Goal: Information Seeking & Learning: Learn about a topic

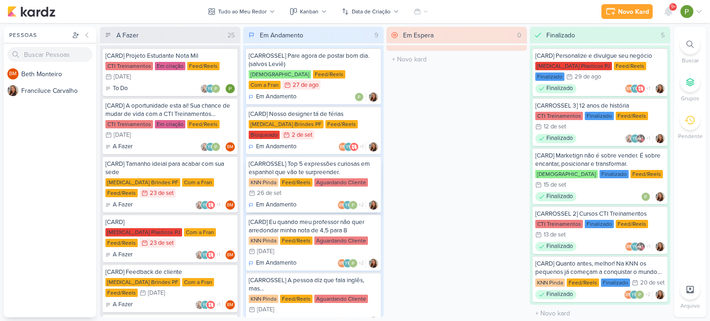
click at [300, 178] on div "KNN Pinda Feed/Reels Aguardando Cliente 26/9 [DATE]" at bounding box center [313, 188] width 129 height 20
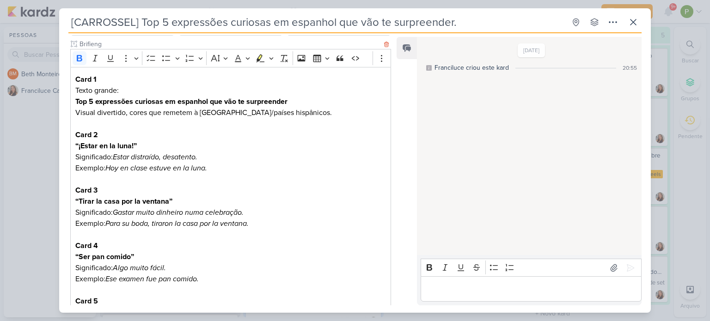
scroll to position [139, 0]
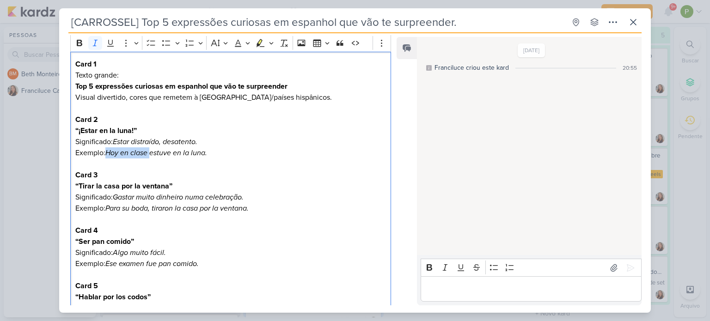
drag, startPoint x: 106, startPoint y: 153, endPoint x: 152, endPoint y: 151, distance: 46.3
click at [152, 151] on p "Exemplo: Hoy en clase estuve en la luna." at bounding box center [230, 152] width 311 height 11
drag, startPoint x: 73, startPoint y: 152, endPoint x: 208, endPoint y: 153, distance: 135.4
click at [208, 153] on div "Card 1 Texto grande: Top 5 expressões curiosas em espanhol que vão te surpreend…" at bounding box center [230, 236] width 321 height 369
copy p "Exemplo: Hoy en clase estuve en la luna."
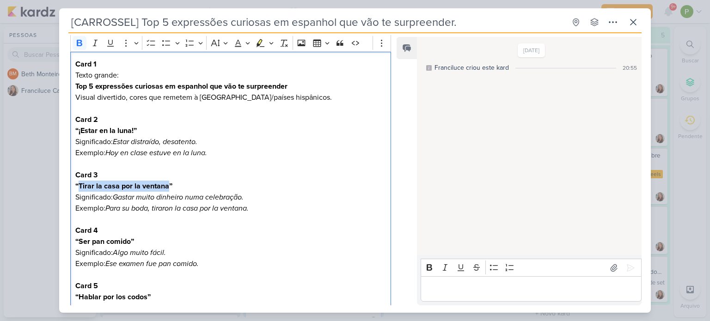
drag, startPoint x: 77, startPoint y: 184, endPoint x: 168, endPoint y: 184, distance: 91.5
click at [168, 184] on strong "“Tirar la casa por la ventana”" at bounding box center [123, 186] width 97 height 9
copy strong "Tirar la casa por la ventana"
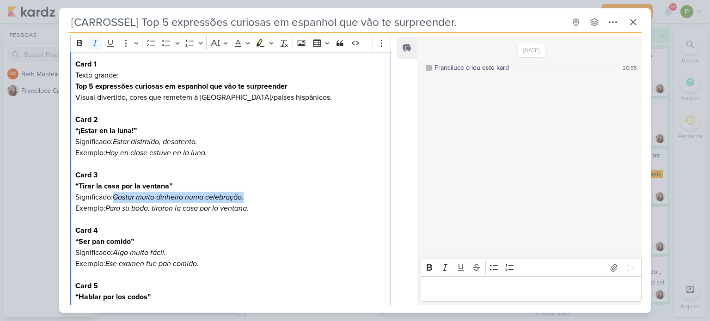
drag, startPoint x: 115, startPoint y: 195, endPoint x: 245, endPoint y: 194, distance: 129.9
click at [244, 194] on icon "Gastar muito dinheiro numa celebração." at bounding box center [178, 197] width 131 height 9
copy icon "Gastar muito dinheiro numa celebração."
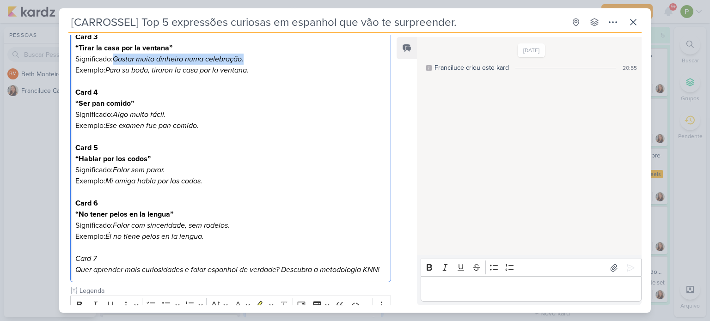
scroll to position [277, 0]
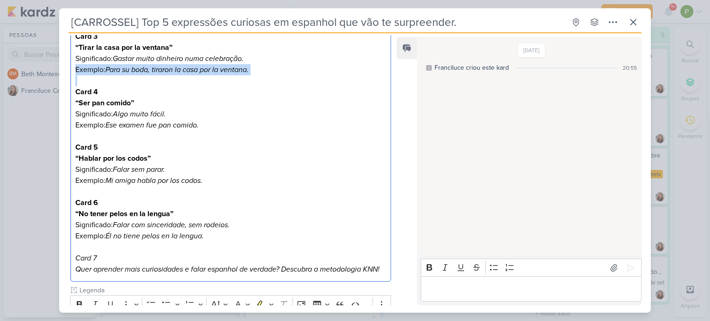
drag, startPoint x: 74, startPoint y: 70, endPoint x: 232, endPoint y: 77, distance: 157.8
click at [232, 77] on div "Card 1 Texto grande: Top 5 expressões curiosas em espanhol que vão te surpreend…" at bounding box center [230, 97] width 321 height 369
copy p "Exemplo: Para su boda, tiraron la casa por la ventana."
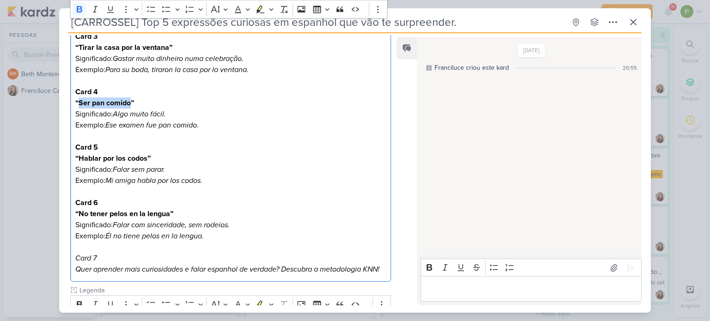
drag, startPoint x: 78, startPoint y: 101, endPoint x: 129, endPoint y: 102, distance: 51.3
click at [129, 102] on strong "“Ser pan comido”" at bounding box center [104, 102] width 59 height 9
copy strong "Ser pan comido"
drag, startPoint x: 113, startPoint y: 116, endPoint x: 177, endPoint y: 116, distance: 64.7
click at [177, 116] on p "Significado: Algo muito fácil." at bounding box center [230, 114] width 311 height 11
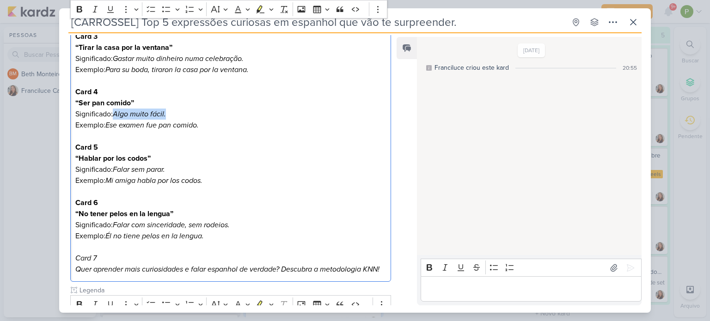
click at [117, 114] on icon "Algo muito fácil." at bounding box center [139, 114] width 53 height 9
click at [115, 113] on icon "Algo muito fácil." at bounding box center [139, 114] width 53 height 9
drag, startPoint x: 114, startPoint y: 113, endPoint x: 166, endPoint y: 112, distance: 52.2
click at [166, 112] on icon "Algo muito fácil." at bounding box center [139, 114] width 53 height 9
copy icon "Algo muito fácil."
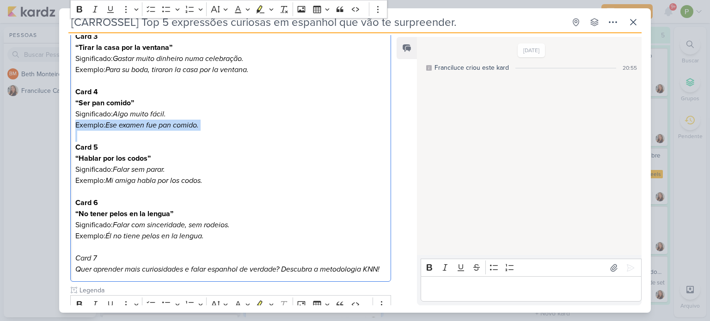
drag, startPoint x: 76, startPoint y: 127, endPoint x: 175, endPoint y: 133, distance: 99.1
click at [175, 133] on div "Card 1 Texto grande: Top 5 expressões curiosas em espanhol que vão te surpreend…" at bounding box center [230, 97] width 321 height 369
copy p "Exemplo: Ese examen fue pan comido."
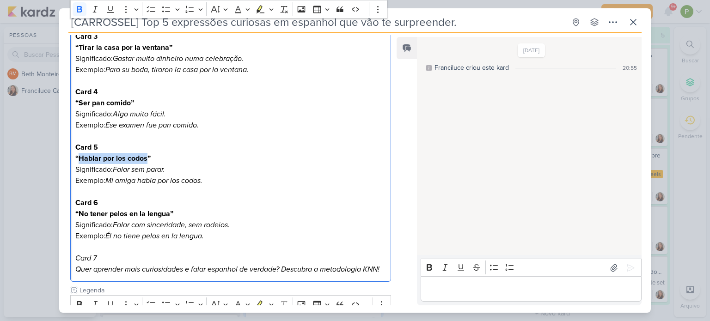
drag, startPoint x: 78, startPoint y: 156, endPoint x: 148, endPoint y: 163, distance: 70.6
click at [148, 163] on p "“Hablar por los codos”" at bounding box center [230, 158] width 311 height 11
copy strong "Hablar por los codos"
drag, startPoint x: 114, startPoint y: 170, endPoint x: 173, endPoint y: 167, distance: 59.7
click at [173, 167] on p "Significado: Falar sem parar." at bounding box center [230, 169] width 311 height 11
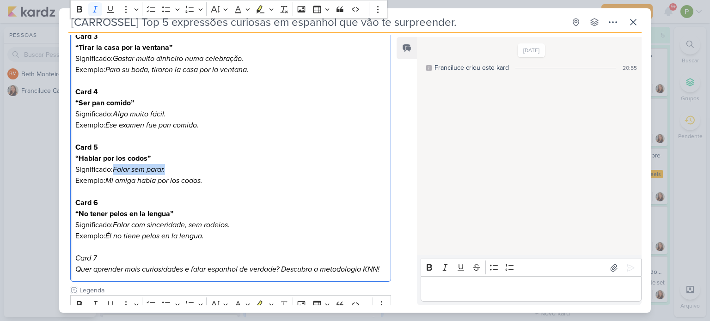
copy icon "Falar sem parar."
drag, startPoint x: 75, startPoint y: 181, endPoint x: 206, endPoint y: 178, distance: 130.8
click at [206, 178] on div "Card 1 Texto grande: Top 5 expressões curiosas em espanhol que vão te surpreend…" at bounding box center [230, 97] width 321 height 369
copy p "Exemplo: Mi amiga habla por los codos."
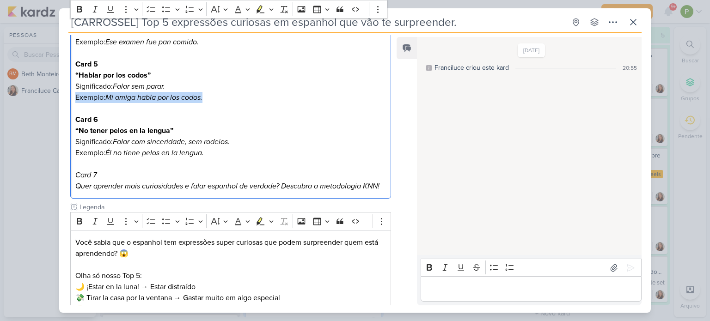
scroll to position [370, 0]
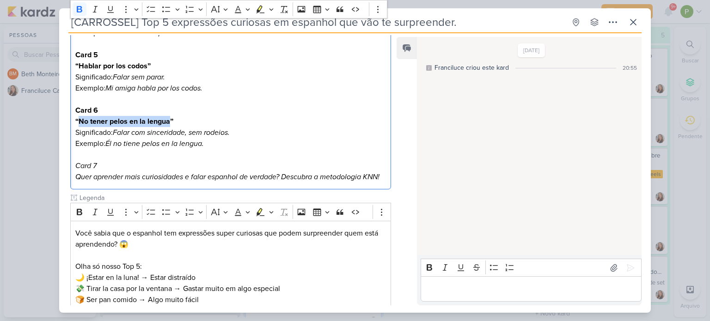
drag, startPoint x: 78, startPoint y: 122, endPoint x: 169, endPoint y: 121, distance: 91.1
click at [169, 121] on strong "“No tener pelos en la lengua”" at bounding box center [124, 121] width 98 height 9
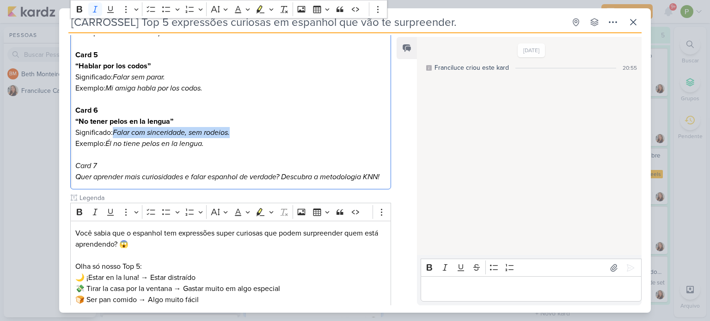
drag, startPoint x: 114, startPoint y: 133, endPoint x: 237, endPoint y: 129, distance: 123.0
click at [237, 129] on p "Significado: Falar com sinceridade, sem rodeios." at bounding box center [230, 132] width 311 height 11
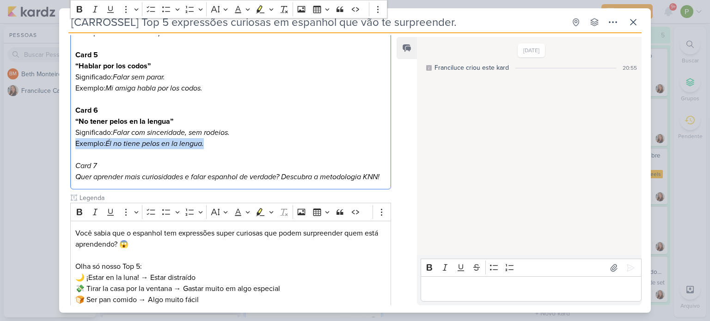
drag, startPoint x: 74, startPoint y: 144, endPoint x: 203, endPoint y: 143, distance: 129.4
click at [203, 143] on div "Card 1 Texto grande: Top 5 expressões curiosas em espanhol que vão te surpreend…" at bounding box center [230, 5] width 321 height 369
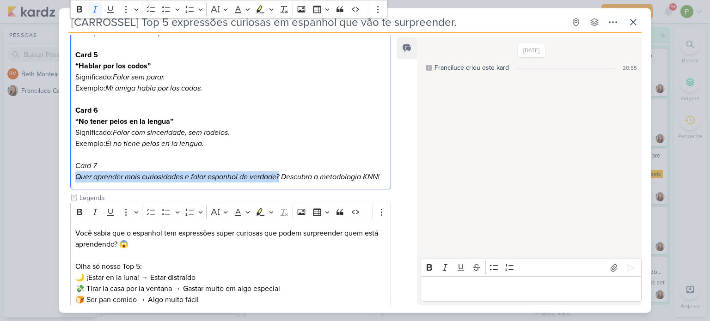
drag, startPoint x: 74, startPoint y: 177, endPoint x: 281, endPoint y: 174, distance: 206.6
click at [281, 174] on div "Card 1 Texto grande: Top 5 expressões curiosas em espanhol que vão te surpreend…" at bounding box center [230, 5] width 321 height 369
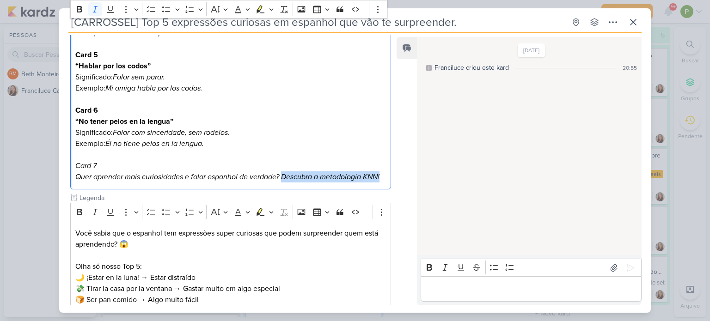
drag, startPoint x: 283, startPoint y: 177, endPoint x: 388, endPoint y: 177, distance: 105.4
click at [388, 177] on div "Cliente KNN Pinda Tipo de Conteúdo" at bounding box center [227, 102] width 336 height 674
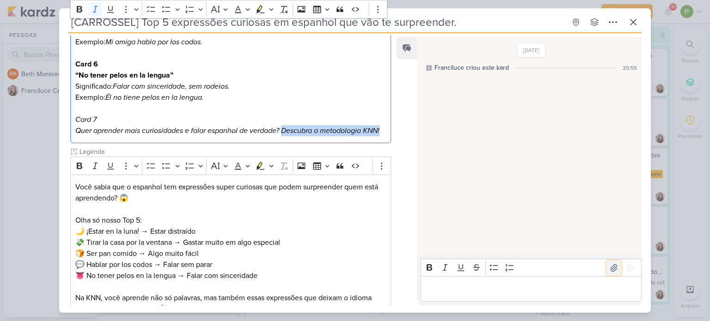
click at [611, 270] on icon at bounding box center [613, 267] width 9 height 9
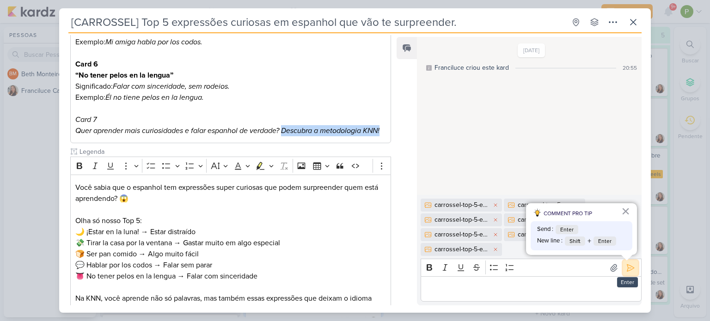
click at [626, 265] on icon at bounding box center [630, 267] width 9 height 9
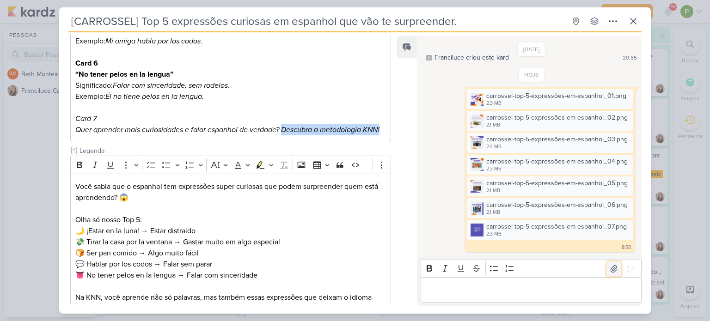
click at [611, 270] on icon at bounding box center [613, 268] width 9 height 9
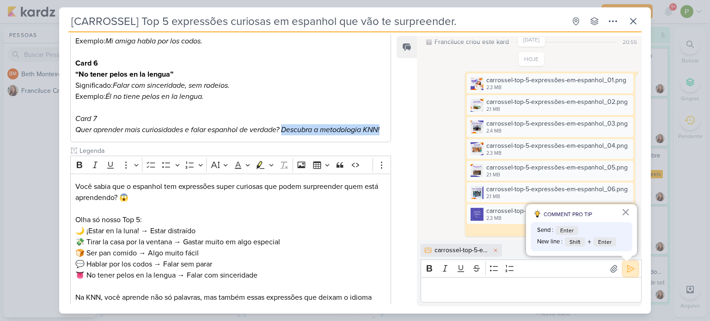
click at [625, 276] on button at bounding box center [630, 269] width 15 height 15
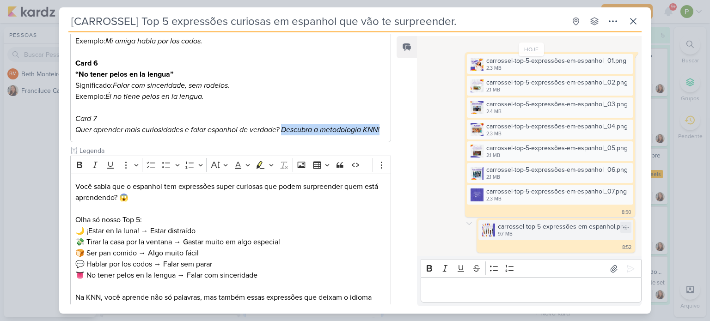
click at [490, 231] on img at bounding box center [488, 230] width 13 height 13
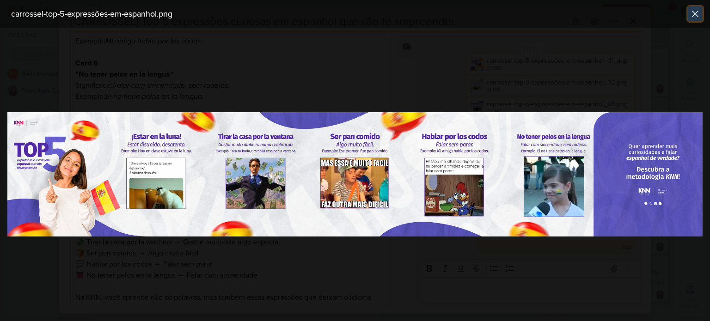
click at [696, 15] on icon at bounding box center [695, 13] width 11 height 11
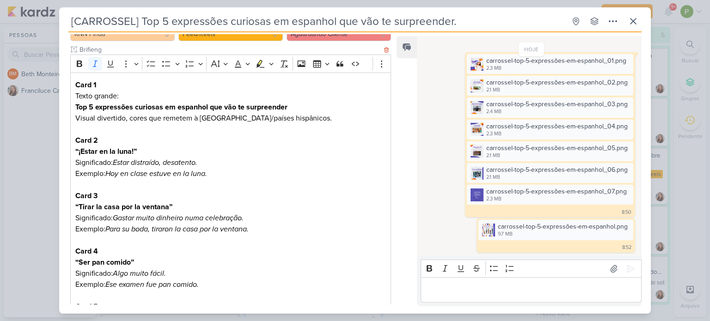
scroll to position [0, 0]
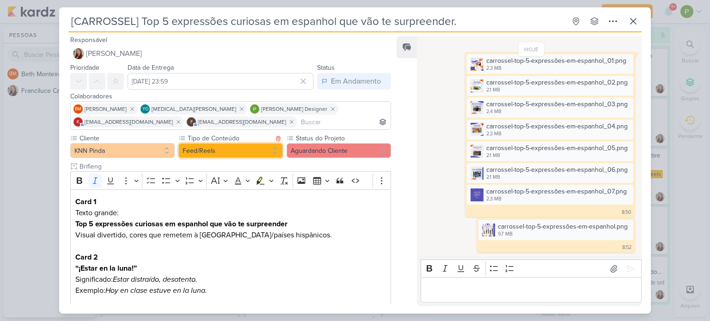
click at [266, 147] on button "Feed/Reels" at bounding box center [230, 150] width 104 height 15
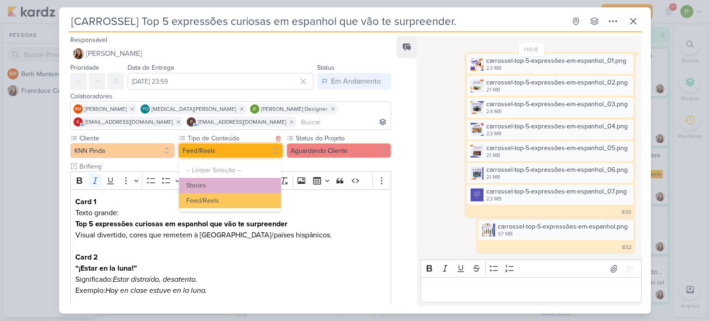
click at [266, 147] on button "Feed/Reels" at bounding box center [230, 150] width 104 height 15
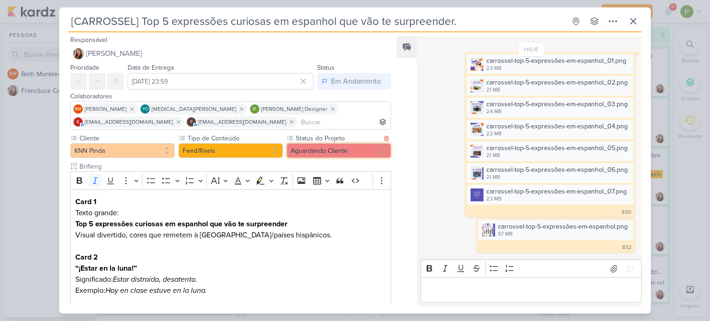
click at [312, 153] on button "Aguardando Cliente" at bounding box center [339, 150] width 104 height 15
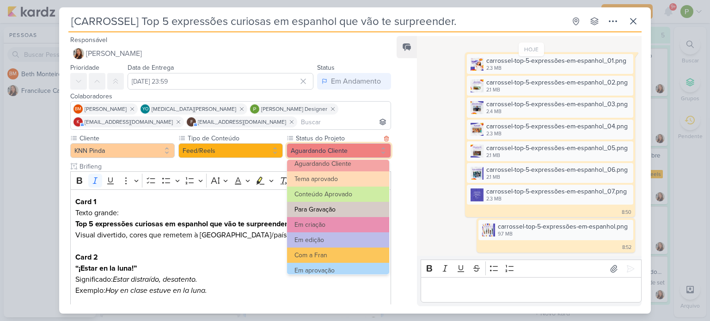
scroll to position [46, 0]
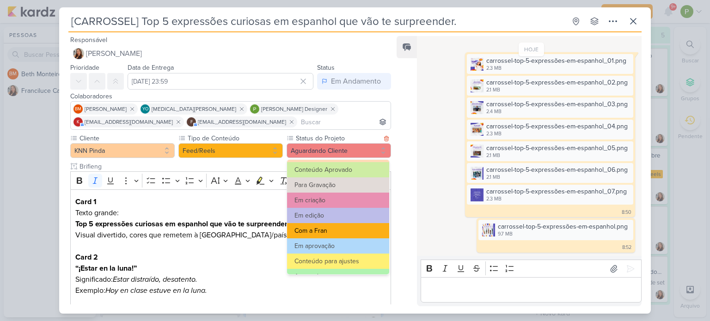
click at [325, 231] on button "Com a Fran" at bounding box center [338, 230] width 102 height 15
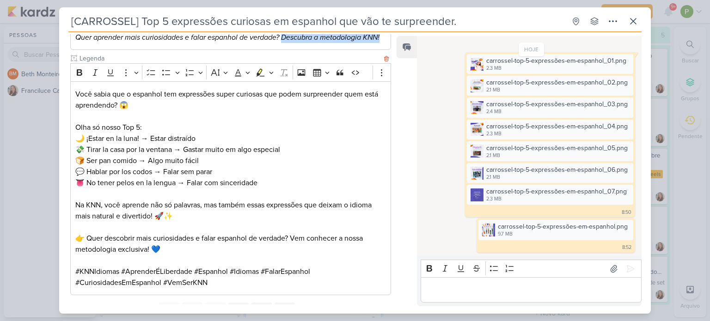
scroll to position [549, 0]
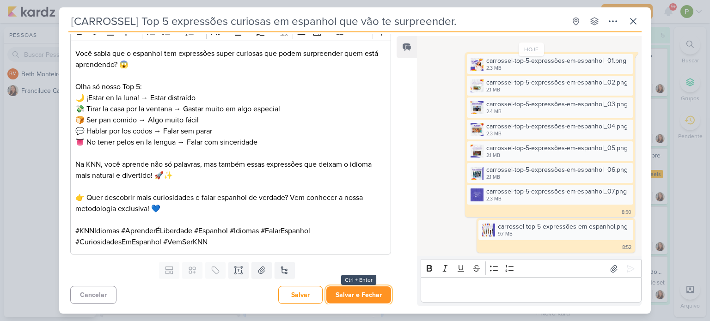
click at [361, 290] on button "Salvar e Fechar" at bounding box center [358, 295] width 65 height 17
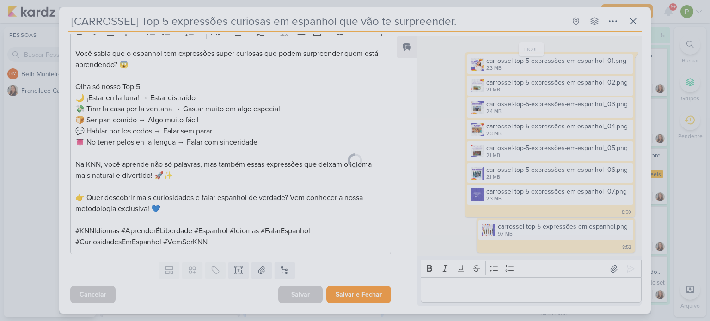
scroll to position [549, 0]
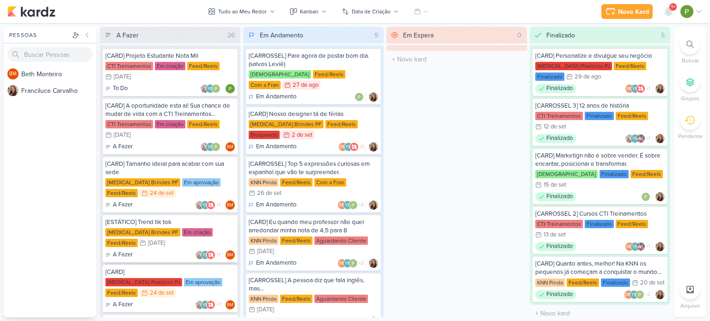
click at [166, 238] on div "Allegra Brindes PF Em criação Feed/Reels 27/10 27 de out" at bounding box center [169, 238] width 129 height 20
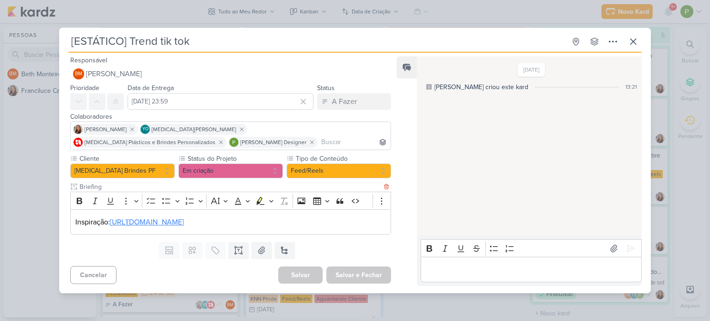
click at [165, 221] on link "https://vm.tiktok.com/ZMANfKe16/" at bounding box center [147, 222] width 74 height 9
